Goal: Check status: Check status

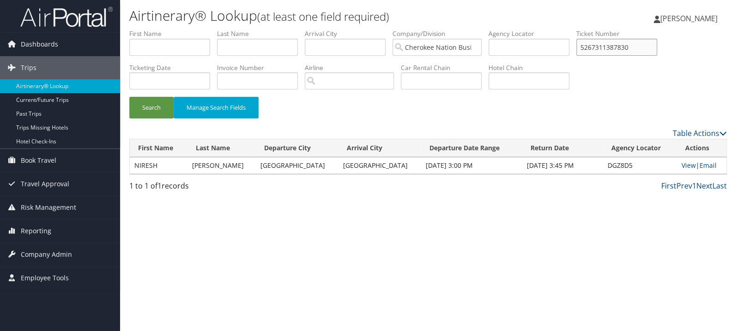
click at [641, 42] on input "5267311387830" at bounding box center [616, 47] width 81 height 17
click at [644, 50] on input "5267311387830" at bounding box center [616, 47] width 81 height 17
paste input "0017311700848"
type input "0017311700848"
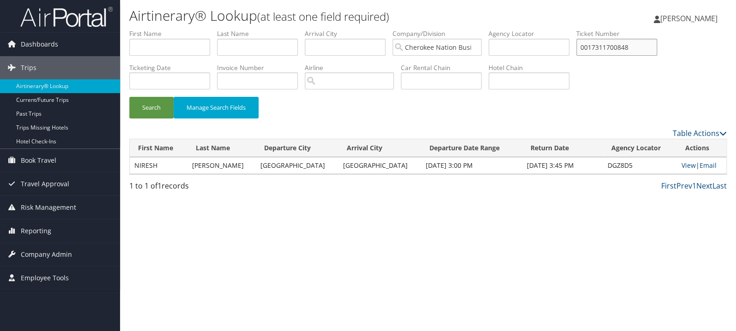
click at [129, 97] on button "Search" at bounding box center [151, 108] width 44 height 22
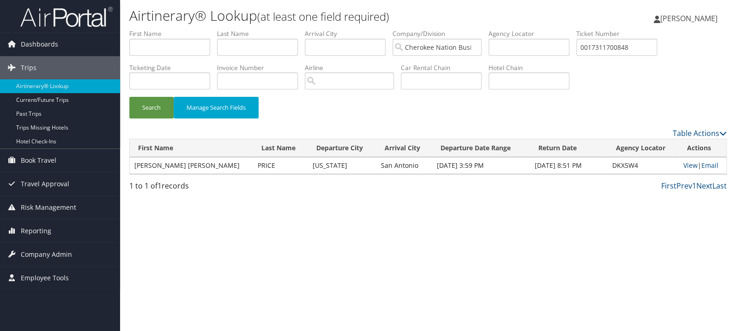
click at [691, 160] on td "View | Email" at bounding box center [702, 165] width 48 height 17
click at [689, 165] on link "View" at bounding box center [690, 165] width 14 height 9
click at [245, 43] on input "text" at bounding box center [257, 47] width 81 height 17
type input "moore"
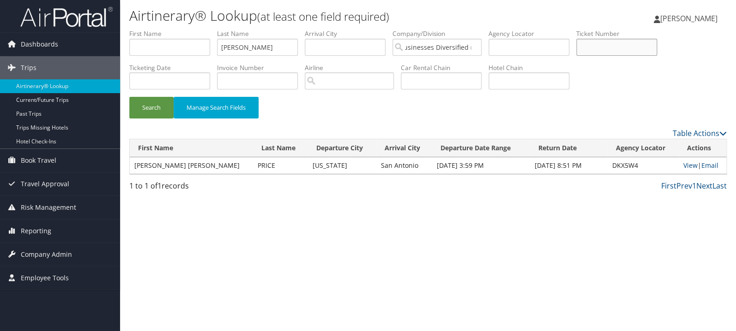
click at [129, 97] on button "Search" at bounding box center [151, 108] width 44 height 22
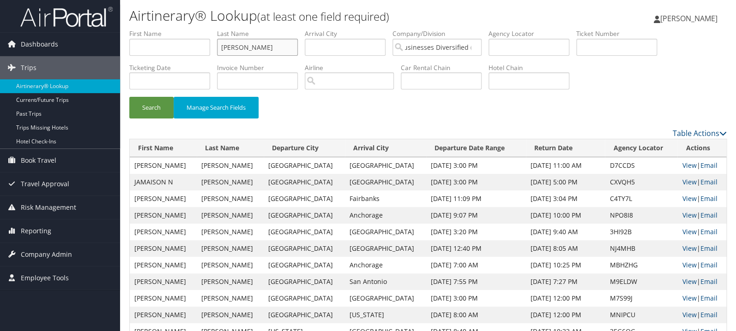
click at [260, 49] on input "moore" at bounding box center [257, 47] width 81 height 17
type input "fleming"
click at [129, 97] on button "Search" at bounding box center [151, 108] width 44 height 22
click at [685, 183] on link "View" at bounding box center [689, 182] width 14 height 9
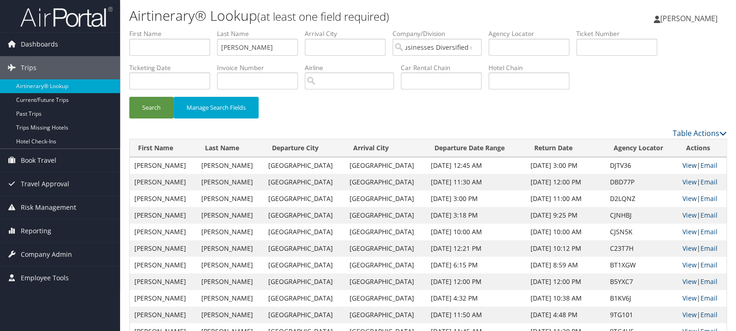
click at [682, 166] on link "View" at bounding box center [689, 165] width 14 height 9
click at [177, 46] on input "text" at bounding box center [169, 47] width 81 height 17
type input "dylan"
type input "king"
click at [129, 97] on button "Search" at bounding box center [151, 108] width 44 height 22
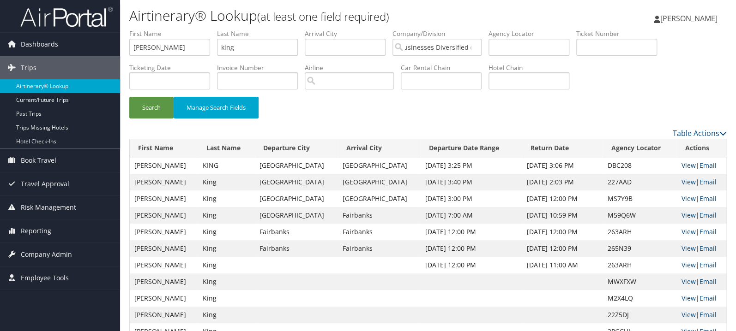
click at [681, 167] on link "View" at bounding box center [688, 165] width 14 height 9
drag, startPoint x: 179, startPoint y: 50, endPoint x: 64, endPoint y: 50, distance: 115.4
click at [129, 50] on input "dylan" at bounding box center [169, 47] width 81 height 17
type input "lipsteuer"
click at [129, 97] on button "Search" at bounding box center [151, 108] width 44 height 22
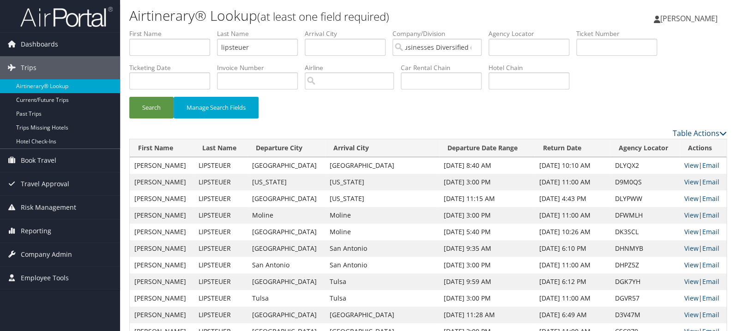
click at [684, 264] on link "View" at bounding box center [691, 265] width 14 height 9
click at [684, 247] on link "View" at bounding box center [691, 248] width 14 height 9
click at [165, 47] on input "text" at bounding box center [169, 47] width 81 height 17
type input "kathryn"
type input "thompson"
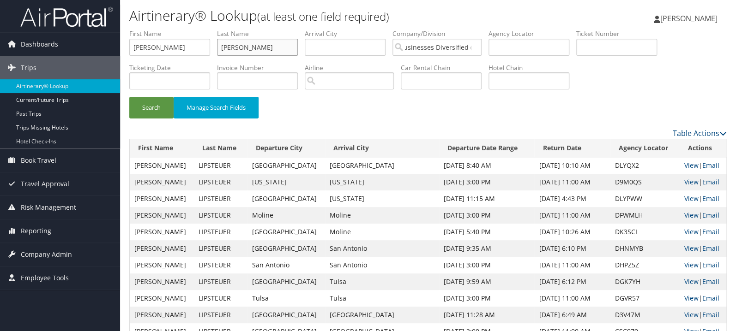
click at [129, 97] on button "Search" at bounding box center [151, 108] width 44 height 22
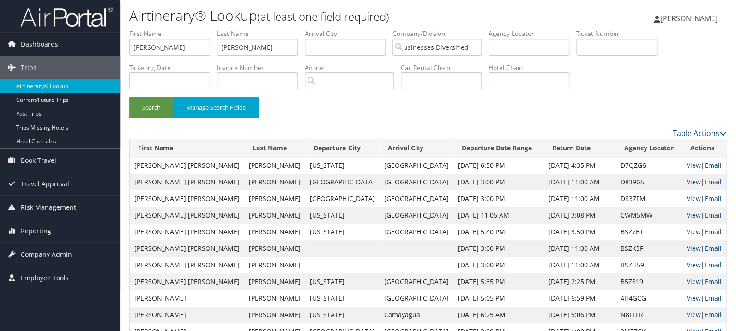
click at [686, 216] on link "View" at bounding box center [693, 215] width 14 height 9
drag, startPoint x: 194, startPoint y: 51, endPoint x: 61, endPoint y: 51, distance: 132.9
click at [129, 51] on input "kathryn" at bounding box center [169, 47] width 81 height 17
type input "grigg"
click at [129, 97] on button "Search" at bounding box center [151, 108] width 44 height 22
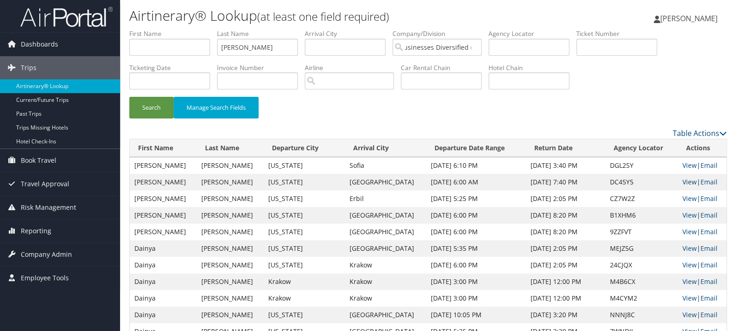
click at [687, 186] on link "View" at bounding box center [689, 182] width 14 height 9
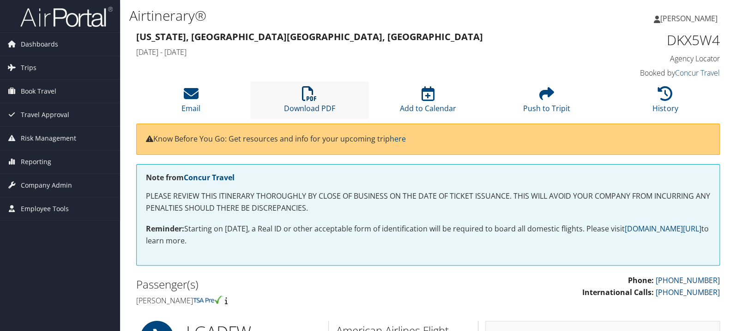
click at [310, 96] on icon at bounding box center [309, 93] width 15 height 15
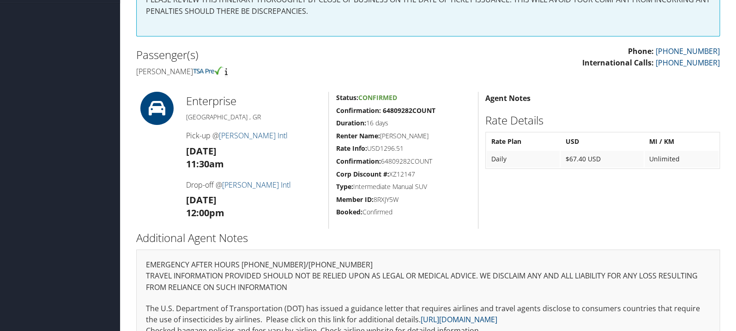
scroll to position [176, 0]
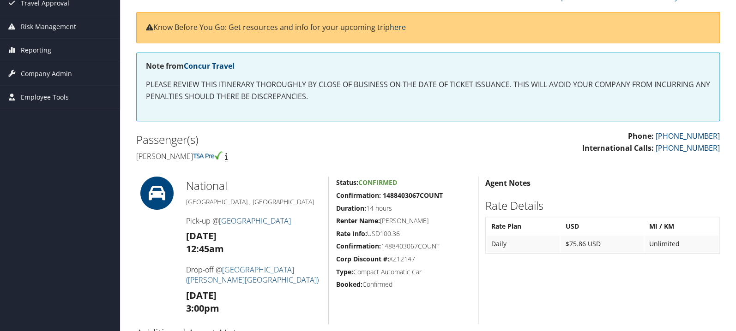
scroll to position [35, 0]
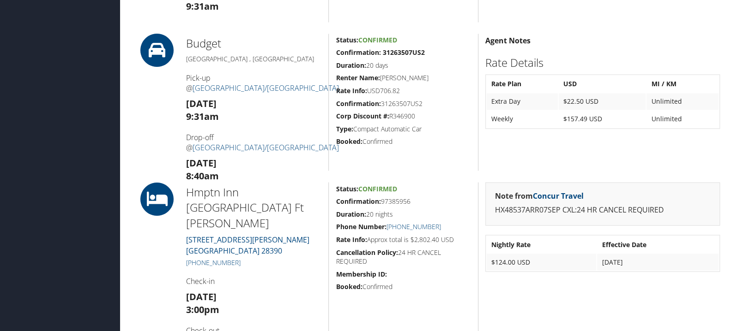
scroll to position [685, 0]
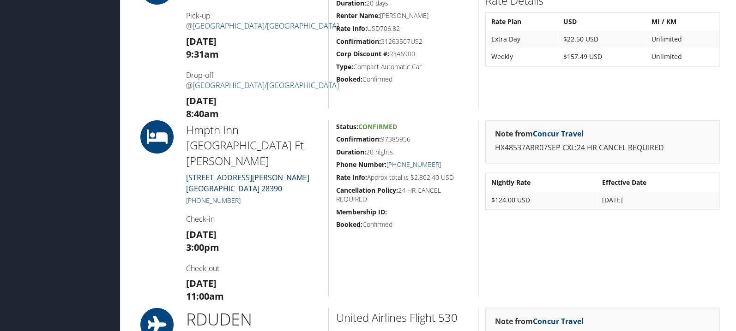
click at [252, 172] on link "[STREET_ADDRESS][PERSON_NAME] [GEOGRAPHIC_DATA] 28390" at bounding box center [247, 182] width 123 height 21
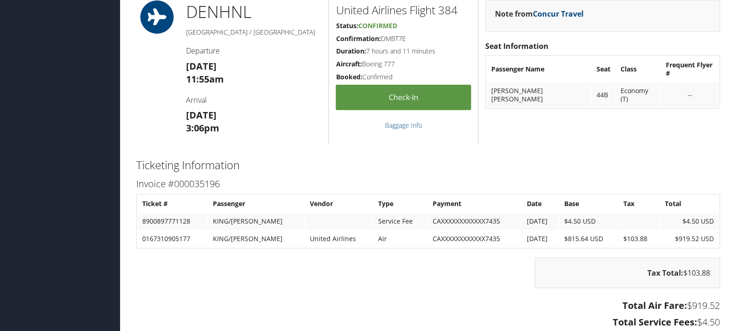
scroll to position [1174, 0]
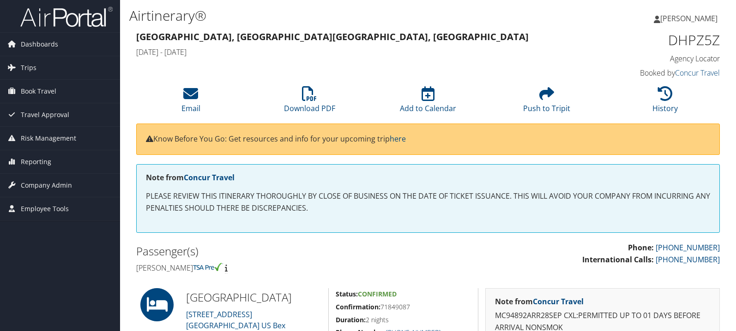
scroll to position [49, 0]
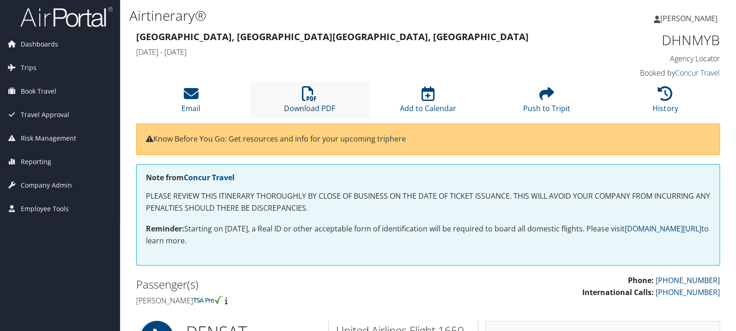
click at [306, 94] on icon at bounding box center [309, 93] width 15 height 15
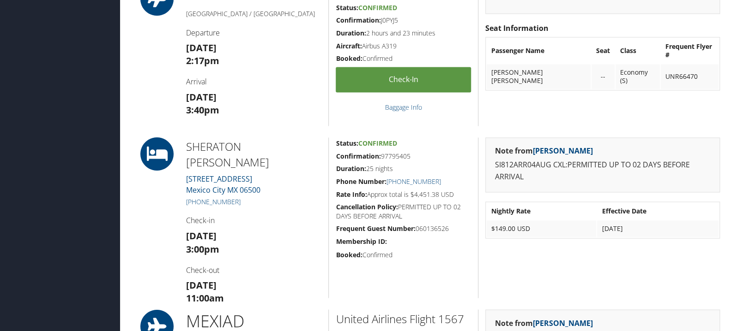
scroll to position [538, 0]
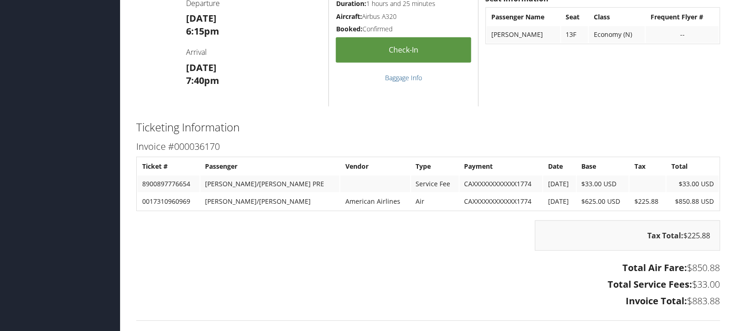
scroll to position [1076, 0]
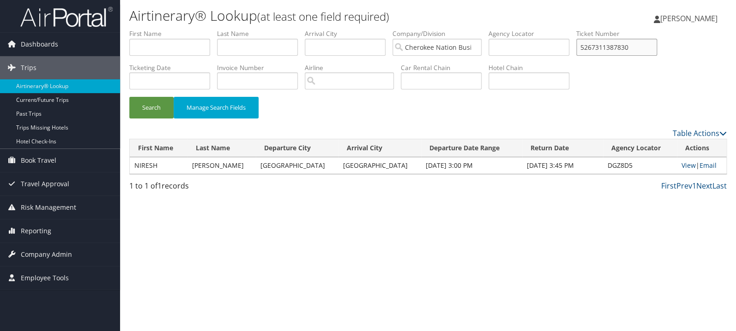
click at [647, 48] on input "5267311387830" at bounding box center [616, 47] width 81 height 17
paste input "89008978851446"
type input "8900897885144"
click at [129, 97] on button "Search" at bounding box center [151, 108] width 44 height 22
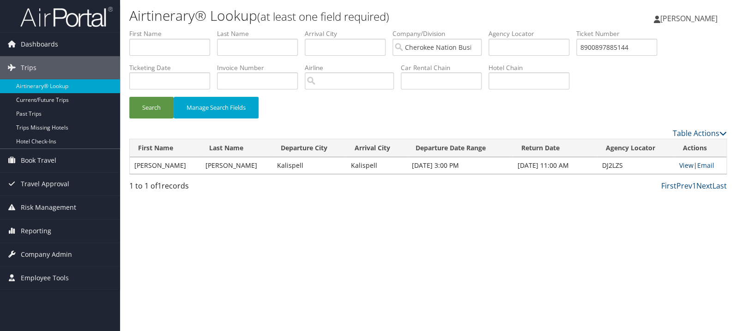
click at [679, 163] on link "View" at bounding box center [686, 165] width 14 height 9
click at [236, 51] on input "text" at bounding box center [257, 47] width 81 height 17
type input "ashbee"
click at [129, 97] on button "Search" at bounding box center [151, 108] width 44 height 22
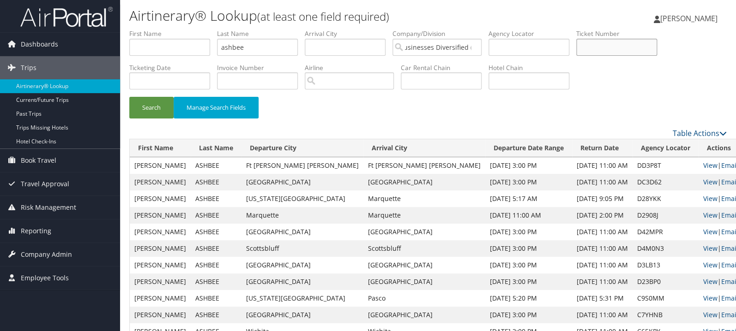
paste input "0067310577826"
type input "0067310577826"
drag, startPoint x: 285, startPoint y: 51, endPoint x: 182, endPoint y: 62, distance: 103.0
click at [217, 55] on input "ashbee" at bounding box center [257, 47] width 81 height 17
click at [129, 97] on button "Search" at bounding box center [151, 108] width 44 height 22
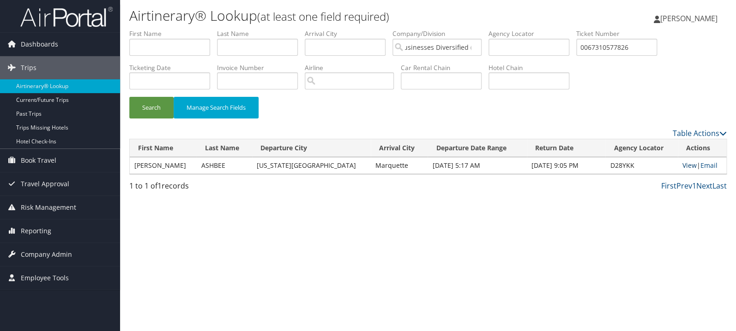
click at [682, 168] on link "View" at bounding box center [689, 165] width 14 height 9
click at [623, 47] on input "0067310577826" at bounding box center [616, 47] width 81 height 17
paste input "823963"
click at [129, 97] on button "Search" at bounding box center [151, 108] width 44 height 22
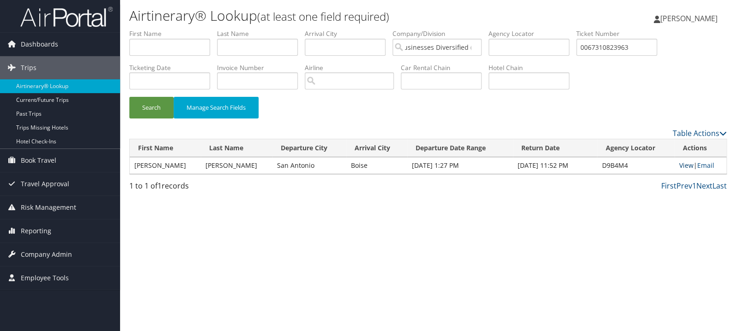
click at [682, 166] on link "View" at bounding box center [686, 165] width 14 height 9
click at [641, 44] on input "0067310823963" at bounding box center [616, 47] width 81 height 17
paste input "1697311562757"
click at [151, 106] on button "Search" at bounding box center [151, 108] width 44 height 22
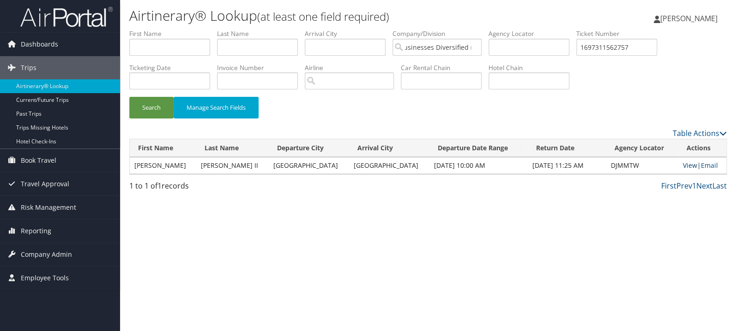
click at [682, 168] on link "View" at bounding box center [689, 165] width 14 height 9
click at [621, 47] on input "1697311562757" at bounding box center [616, 47] width 81 height 17
paste input "0657311449282"
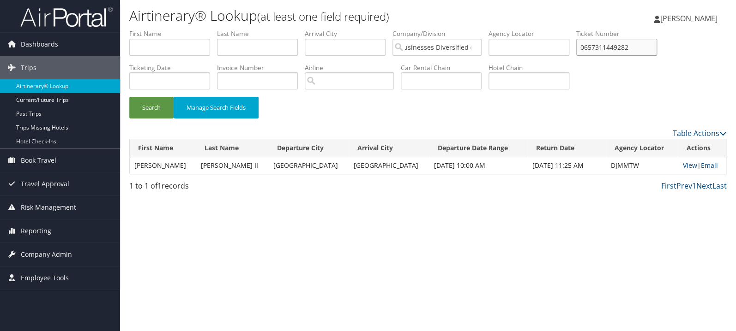
type input "0657311449282"
click at [129, 97] on button "Search" at bounding box center [151, 108] width 44 height 22
click at [682, 167] on link "View" at bounding box center [689, 165] width 14 height 9
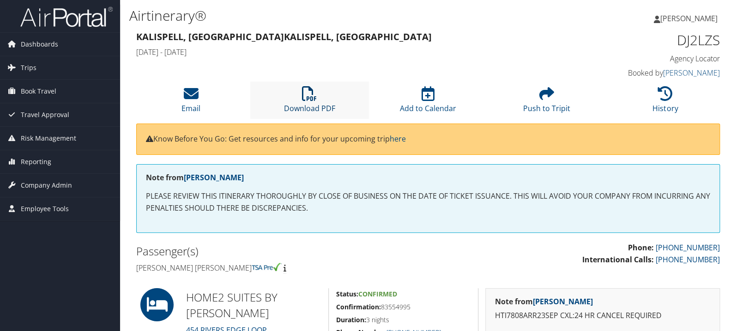
click at [303, 97] on icon at bounding box center [309, 93] width 15 height 15
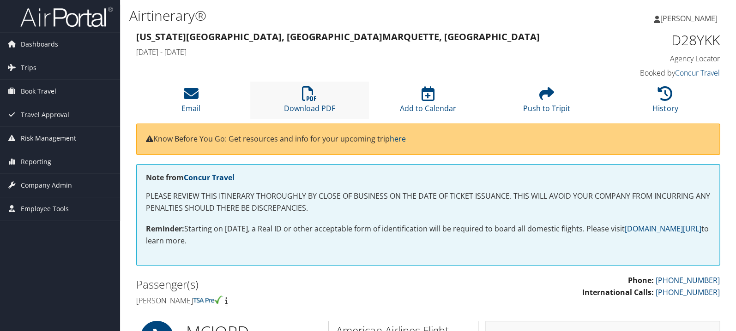
click at [304, 102] on li "Download PDF" at bounding box center [309, 100] width 119 height 37
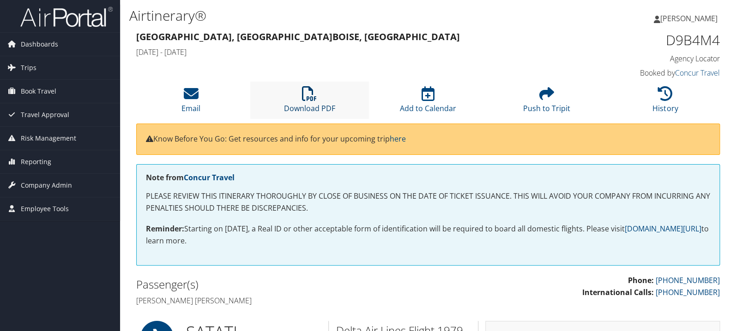
click at [317, 97] on li "Download PDF" at bounding box center [309, 100] width 119 height 37
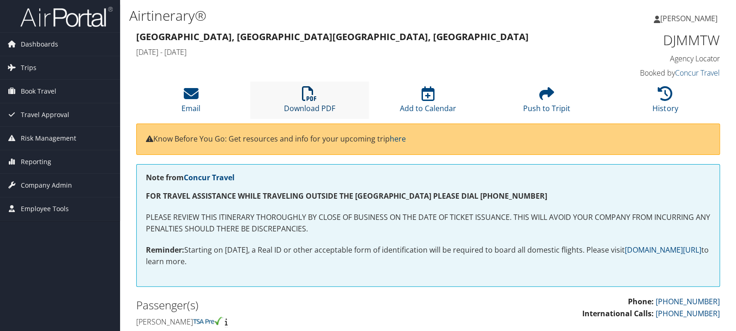
click at [310, 89] on icon at bounding box center [309, 93] width 15 height 15
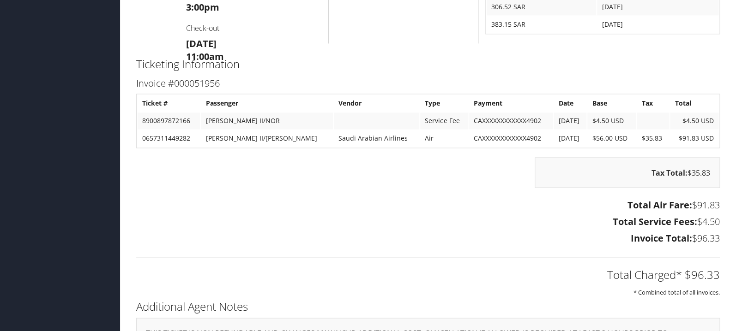
scroll to position [587, 0]
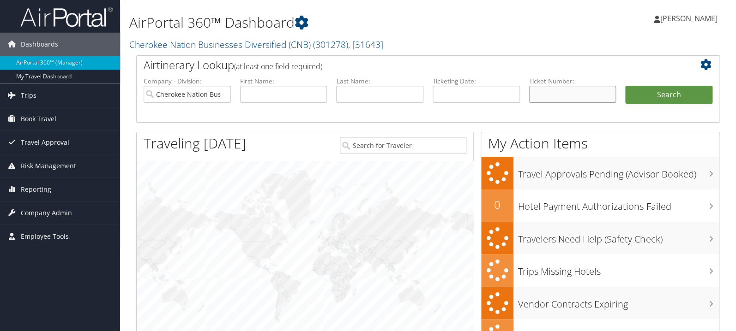
click at [552, 94] on input "text" at bounding box center [572, 94] width 87 height 17
paste input "0067309650760"
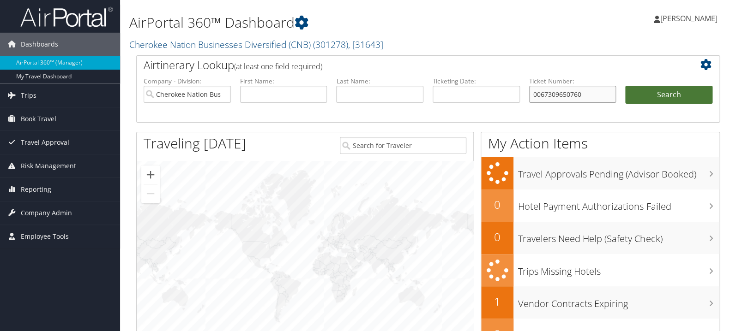
type input "0067309650760"
click at [649, 92] on button "Search" at bounding box center [668, 95] width 87 height 18
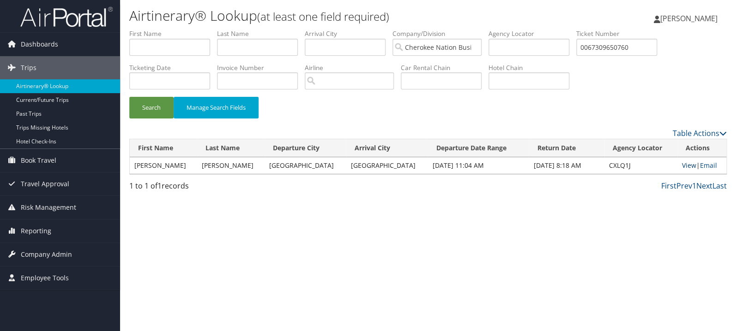
click at [682, 165] on link "View" at bounding box center [689, 165] width 14 height 9
click at [644, 42] on input "0067309650760" at bounding box center [616, 47] width 81 height 17
paste input "457310154308"
click at [129, 97] on button "Search" at bounding box center [151, 108] width 44 height 22
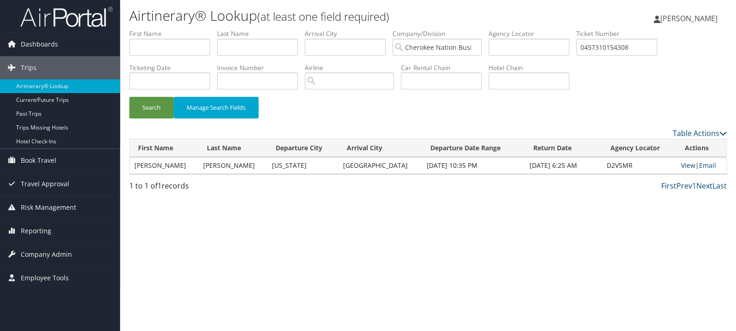
click at [681, 166] on link "View" at bounding box center [688, 165] width 14 height 9
click at [635, 55] on input "0457310154308" at bounding box center [616, 47] width 81 height 17
click at [635, 54] on input "0457310154308" at bounding box center [616, 47] width 81 height 17
paste input "017310124177"
click at [129, 97] on button "Search" at bounding box center [151, 108] width 44 height 22
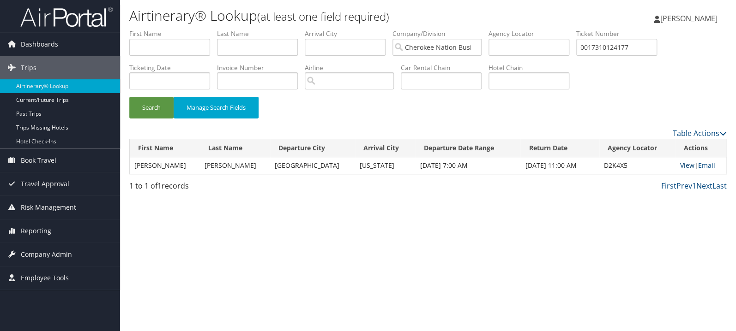
click at [683, 167] on link "View" at bounding box center [686, 165] width 14 height 9
click at [646, 51] on input "0017310124177" at bounding box center [616, 47] width 81 height 17
paste input "08506040"
type input "0017308506040"
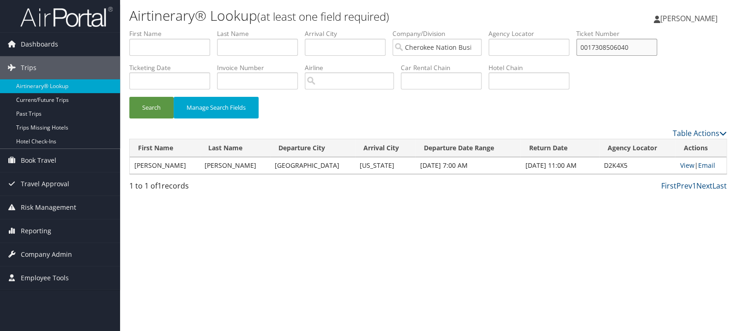
click at [129, 97] on button "Search" at bounding box center [151, 108] width 44 height 22
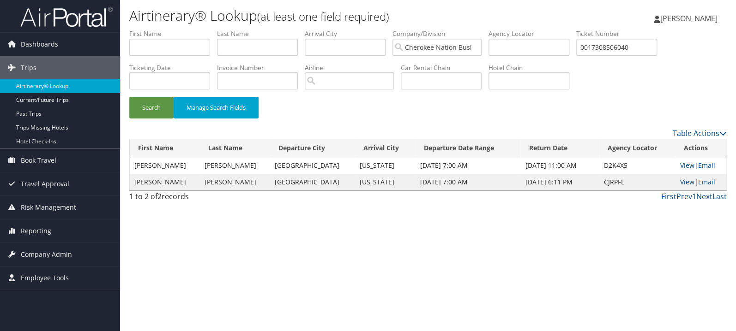
click at [680, 182] on link "View" at bounding box center [686, 182] width 14 height 9
click at [681, 168] on link "View" at bounding box center [686, 165] width 14 height 9
click at [249, 54] on input "text" at bounding box center [257, 47] width 81 height 17
type input "carroll"
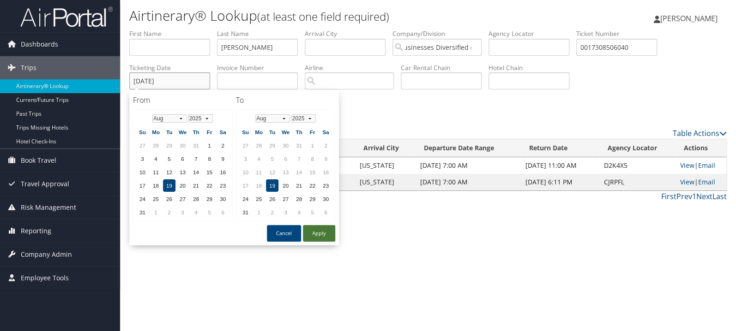
type input "08/19/2025"
click at [323, 230] on button "Apply" at bounding box center [319, 233] width 32 height 17
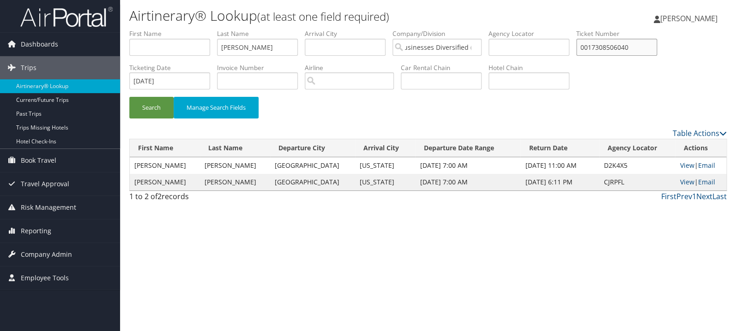
click at [638, 43] on input "0017308506040" at bounding box center [616, 47] width 81 height 17
click at [154, 101] on button "Search" at bounding box center [151, 108] width 44 height 22
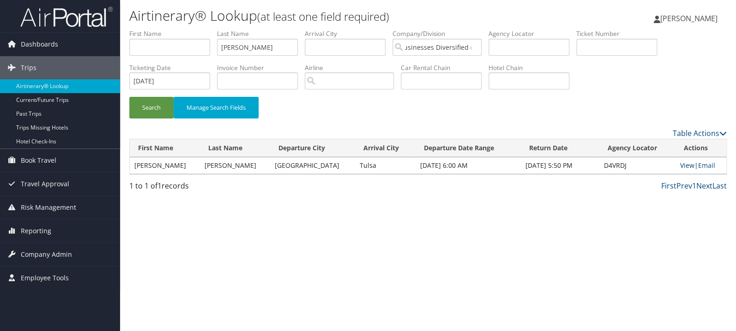
click at [679, 166] on link "View" at bounding box center [686, 165] width 14 height 9
click at [638, 43] on input "text" at bounding box center [616, 47] width 81 height 17
paste input "0017307941390"
type input "0017307941390"
drag, startPoint x: 201, startPoint y: 46, endPoint x: 149, endPoint y: 48, distance: 52.2
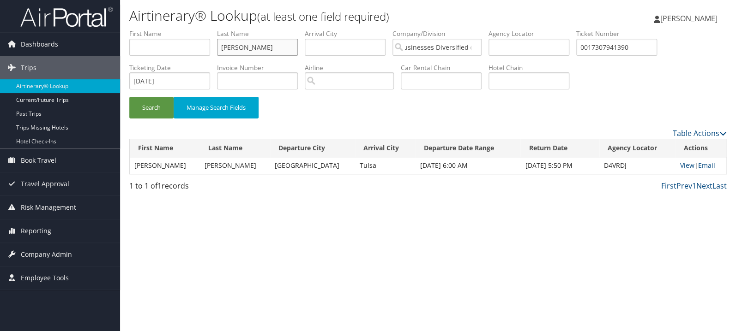
click at [217, 48] on input "carroll" at bounding box center [257, 47] width 81 height 17
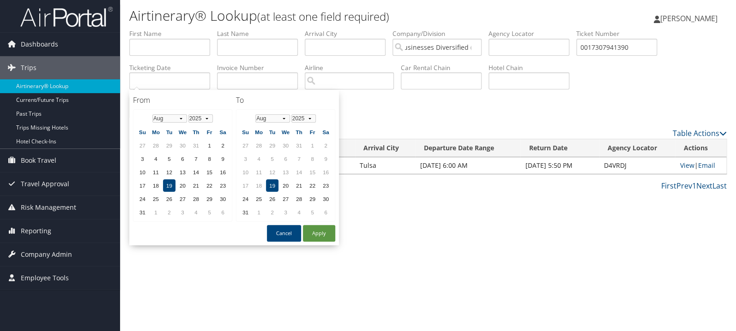
click at [443, 133] on div "Table Actions" at bounding box center [504, 133] width 444 height 11
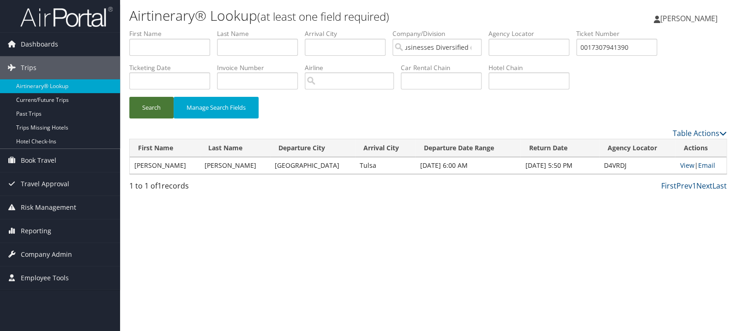
click at [163, 115] on button "Search" at bounding box center [151, 108] width 44 height 22
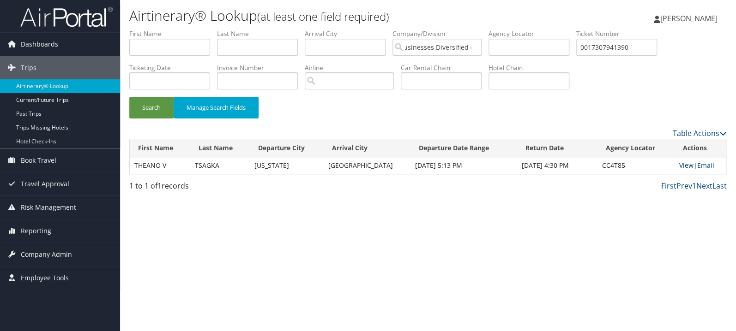
click at [682, 168] on link "View" at bounding box center [686, 165] width 14 height 9
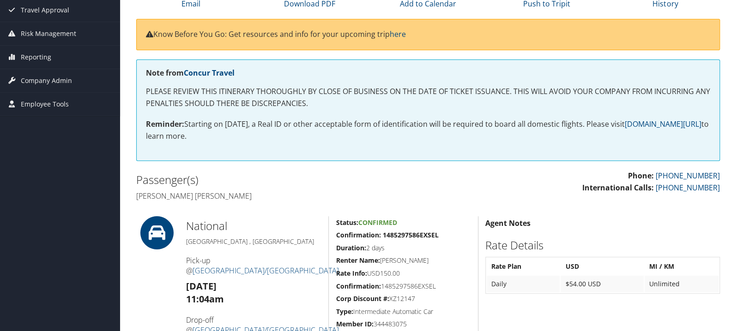
scroll to position [49, 0]
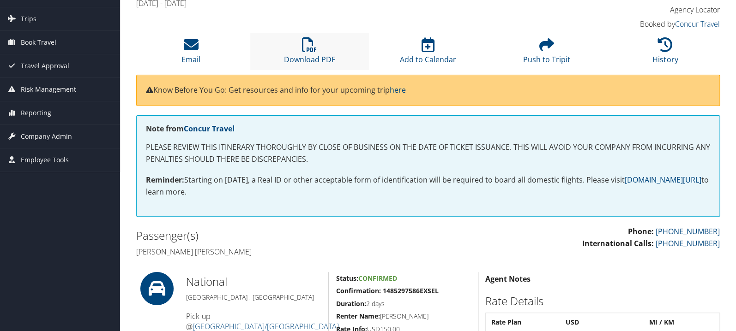
click at [318, 47] on li "Download PDF" at bounding box center [309, 51] width 119 height 37
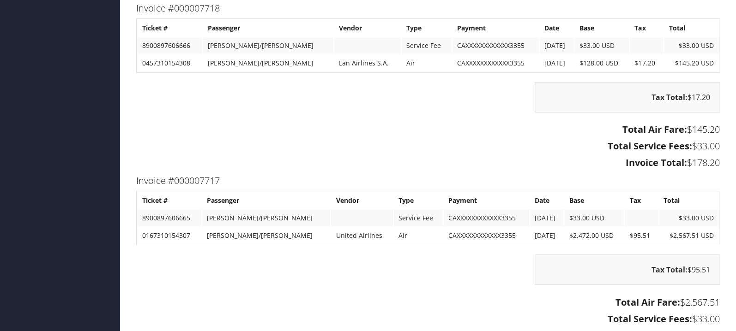
scroll to position [1272, 0]
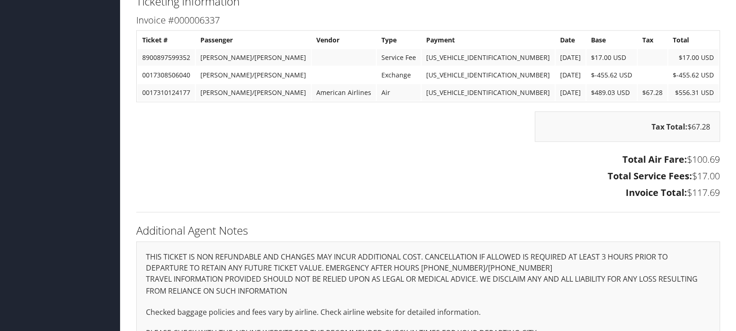
scroll to position [958, 0]
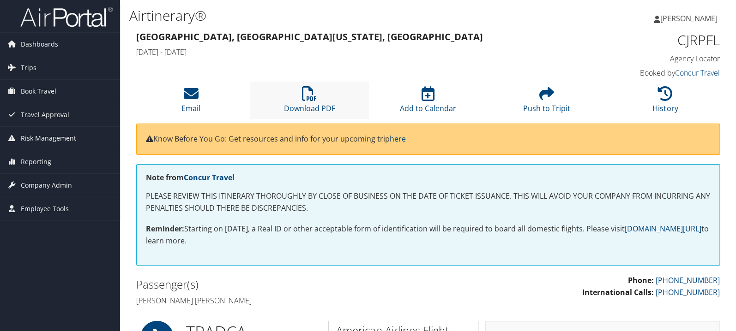
click at [308, 102] on li "Download PDF" at bounding box center [309, 100] width 119 height 37
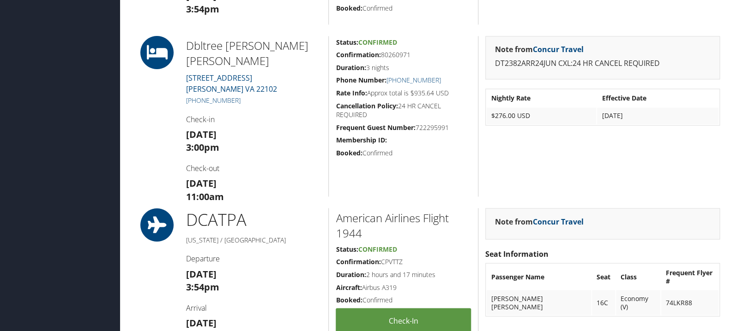
scroll to position [587, 0]
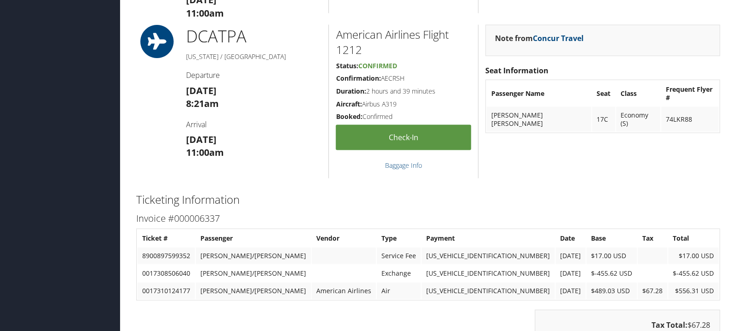
scroll to position [762, 0]
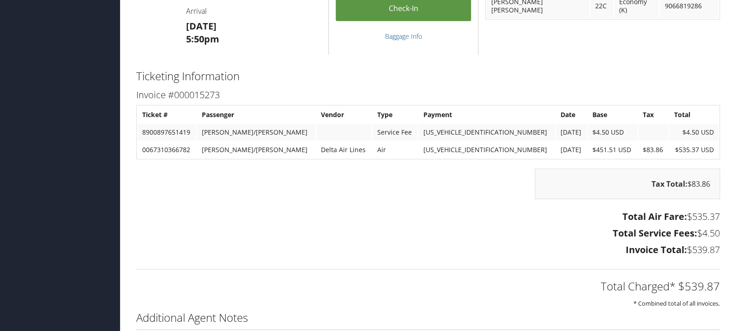
scroll to position [1076, 0]
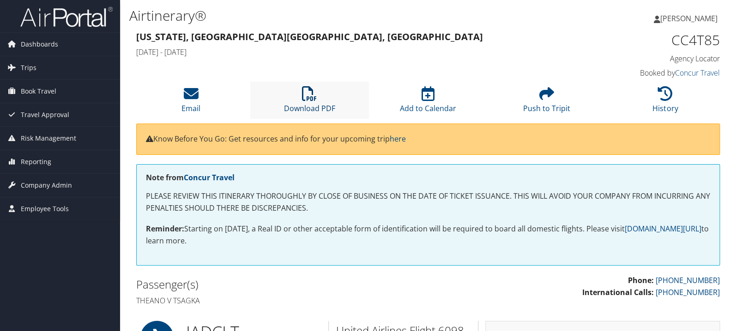
click at [308, 96] on icon at bounding box center [309, 93] width 15 height 15
